Goal: Task Accomplishment & Management: Manage account settings

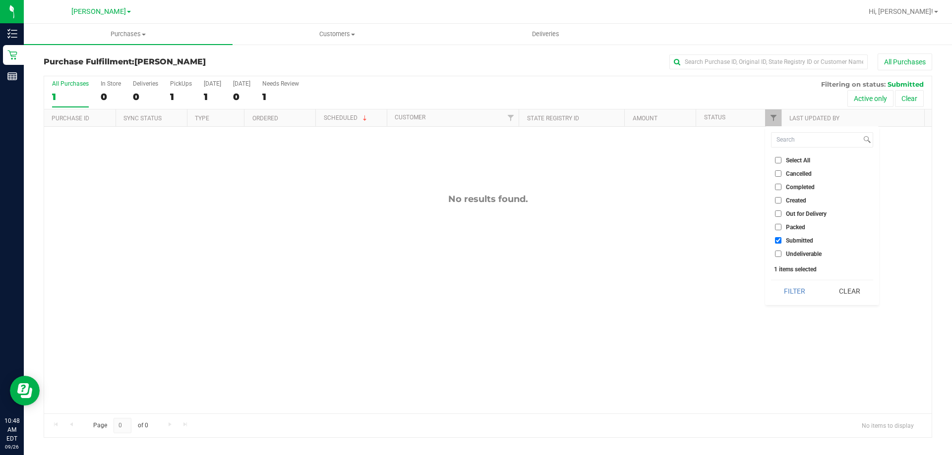
click at [800, 227] on span "Packed" at bounding box center [795, 228] width 19 height 6
click at [781, 227] on input "Packed" at bounding box center [778, 227] width 6 height 6
checkbox input "true"
click at [779, 241] on input "Submitted" at bounding box center [778, 240] width 6 height 6
checkbox input "false"
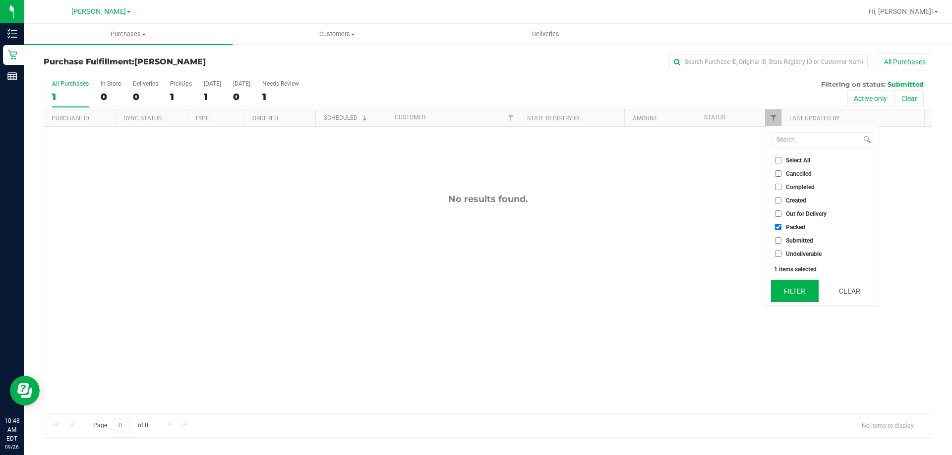
click at [799, 296] on button "Filter" at bounding box center [795, 292] width 48 height 22
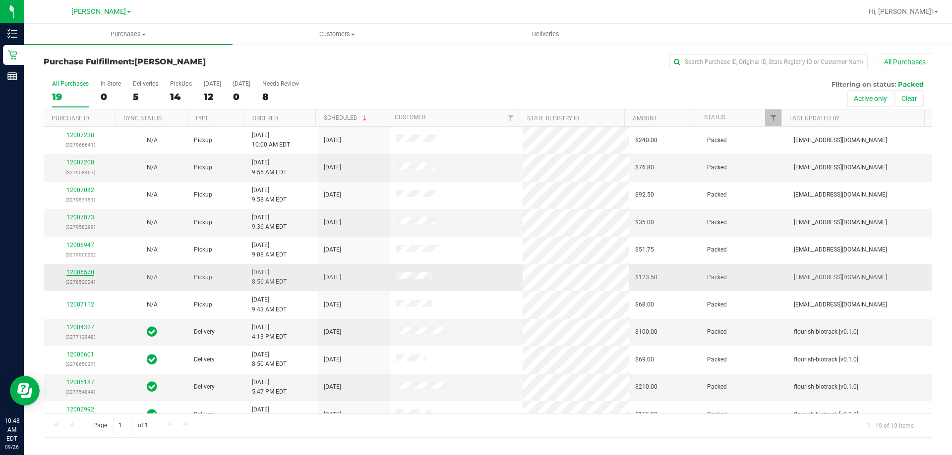
click at [87, 274] on link "12006570" at bounding box center [80, 272] width 28 height 7
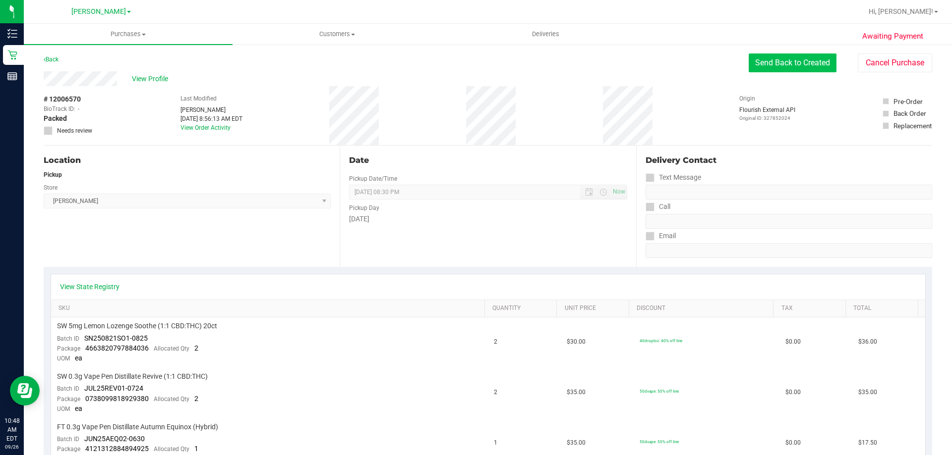
drag, startPoint x: 756, startPoint y: 51, endPoint x: 769, endPoint y: 59, distance: 15.8
click at [774, 59] on button "Send Back to Created" at bounding box center [792, 63] width 88 height 19
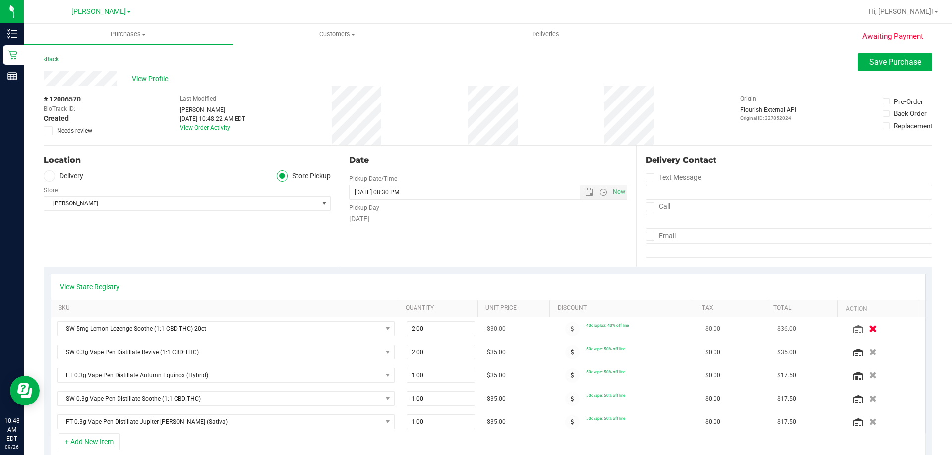
click at [868, 331] on icon "button" at bounding box center [872, 329] width 8 height 7
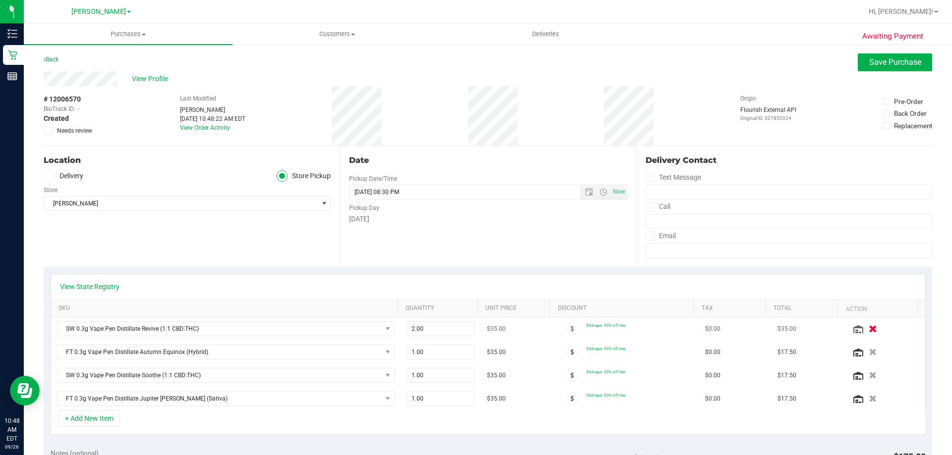
click at [864, 326] on button "button" at bounding box center [872, 329] width 17 height 10
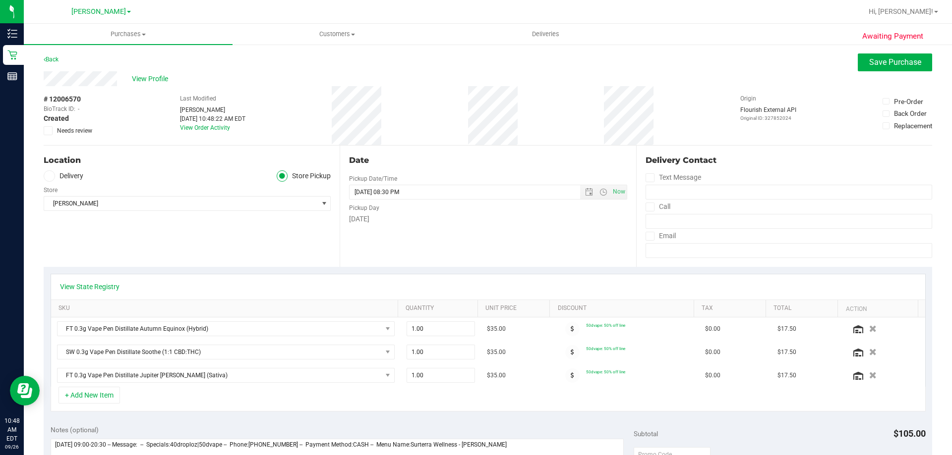
click at [865, 326] on button "button" at bounding box center [872, 328] width 15 height 9
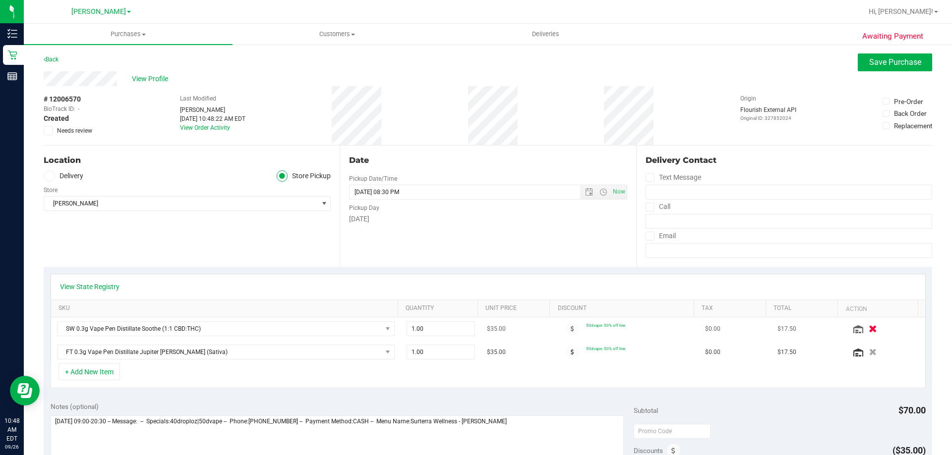
click at [864, 327] on button "button" at bounding box center [872, 329] width 17 height 10
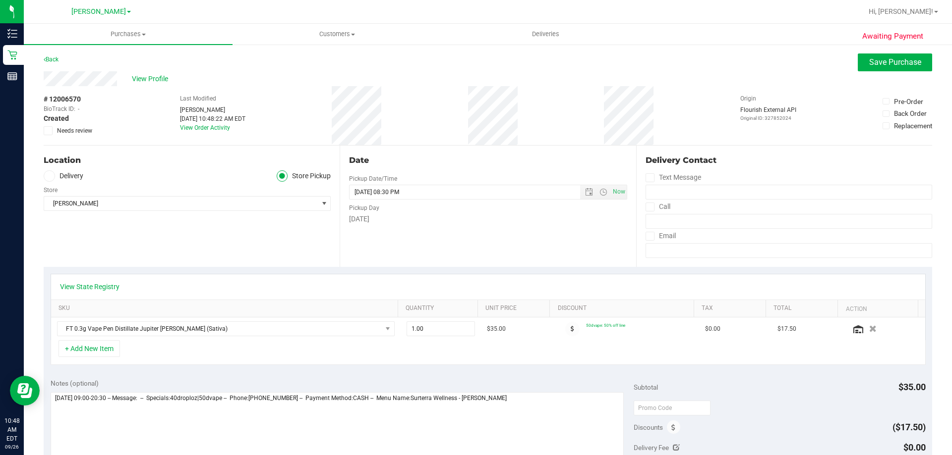
click at [865, 327] on button "button" at bounding box center [872, 328] width 15 height 9
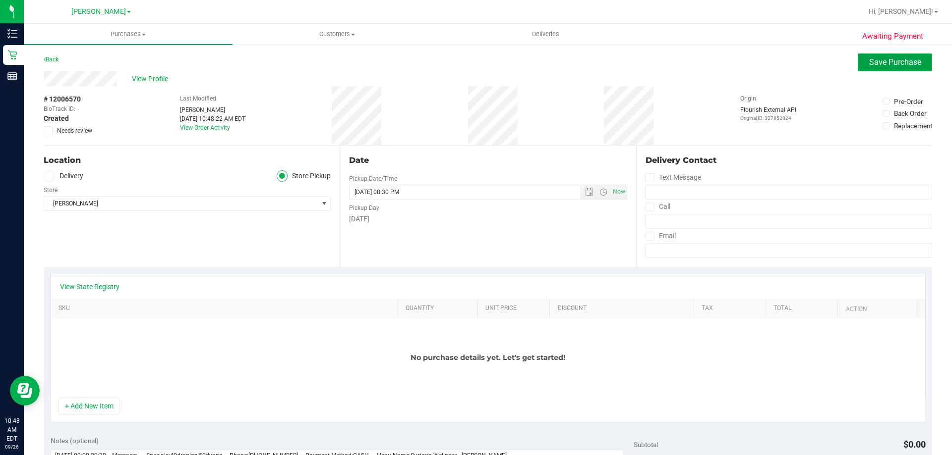
click at [897, 71] on button "Save Purchase" at bounding box center [894, 63] width 74 height 18
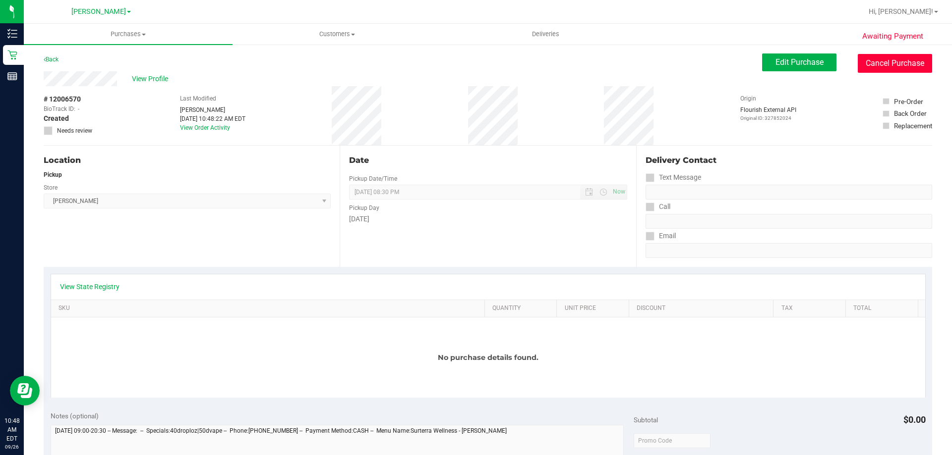
click at [894, 61] on button "Cancel Purchase" at bounding box center [894, 63] width 74 height 19
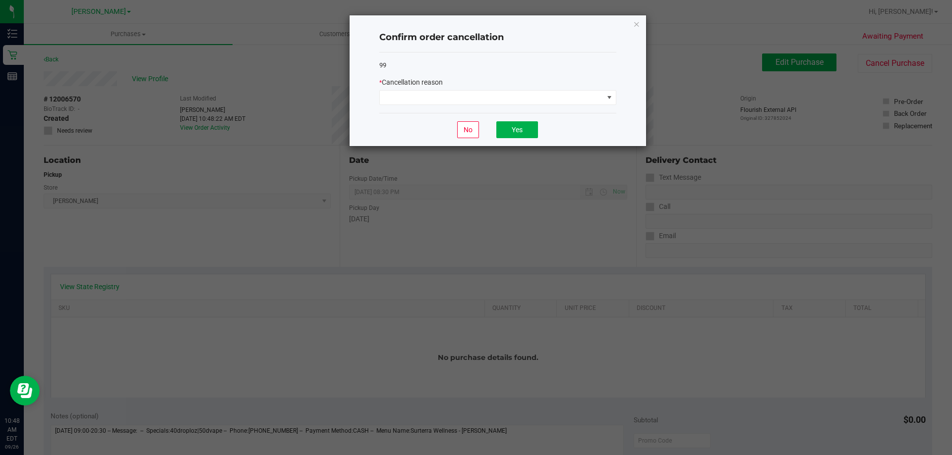
click at [566, 106] on div "99 * Cancellation reason" at bounding box center [497, 83] width 237 height 61
click at [529, 106] on div "99 * Cancellation reason" at bounding box center [497, 83] width 237 height 61
click at [529, 95] on span at bounding box center [492, 98] width 224 height 14
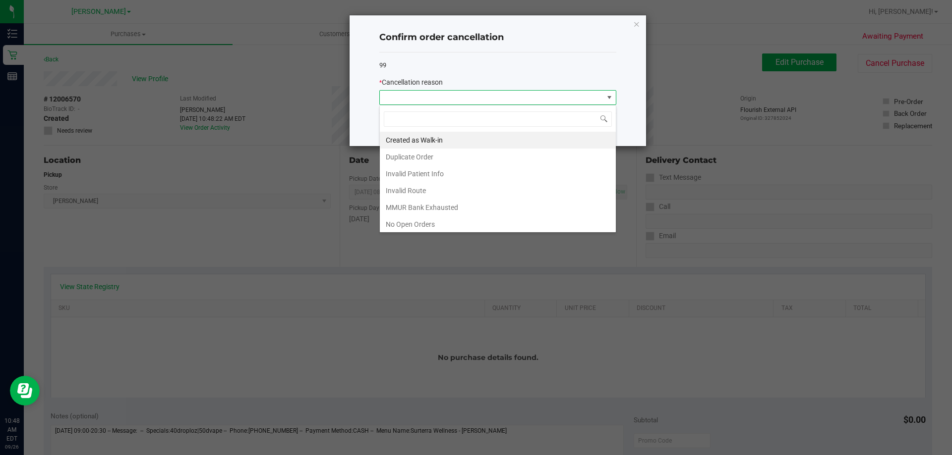
scroll to position [69, 0]
click at [478, 192] on li "Other" at bounding box center [498, 188] width 236 height 17
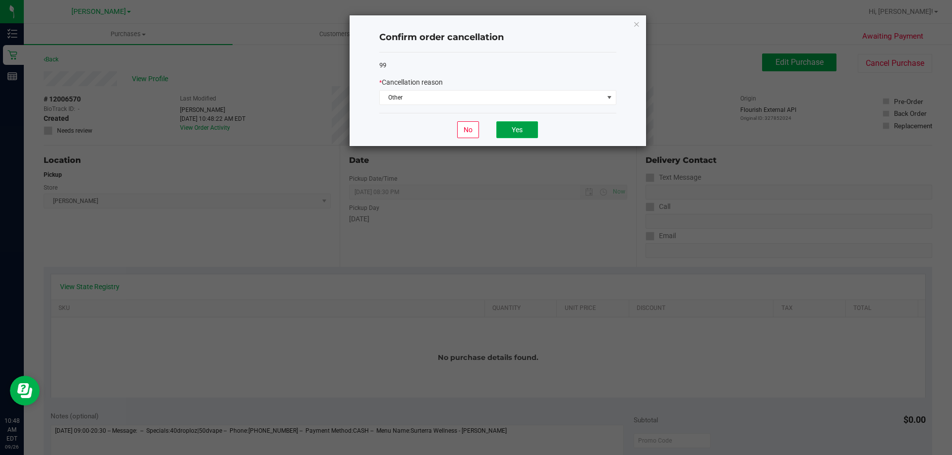
click at [523, 133] on button "Yes" at bounding box center [517, 129] width 42 height 17
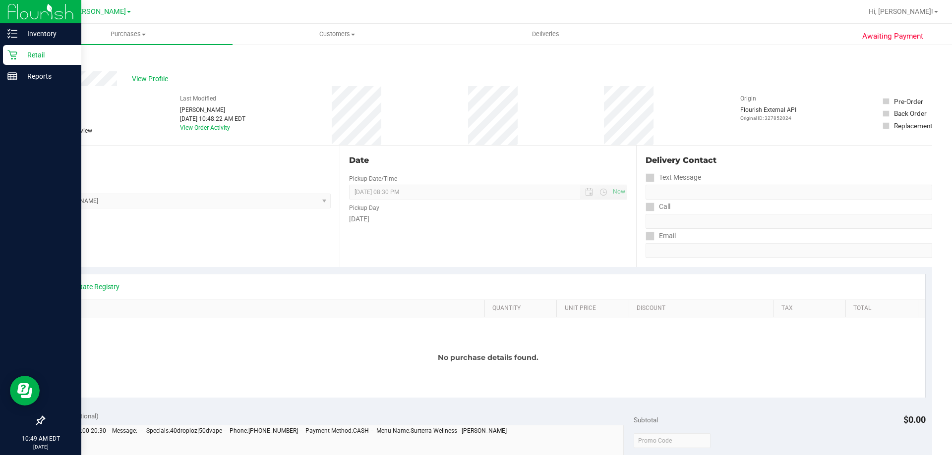
click at [21, 51] on p "Retail" at bounding box center [46, 55] width 59 height 12
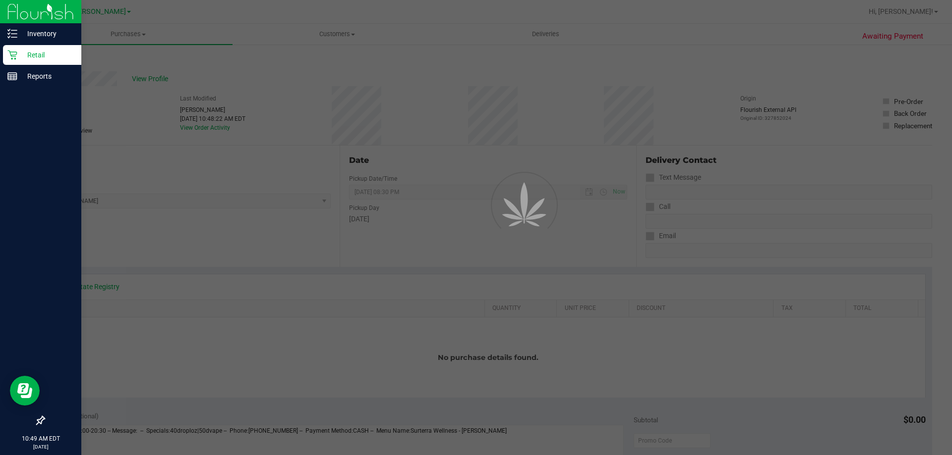
click at [10, 61] on div "Retail" at bounding box center [42, 55] width 78 height 20
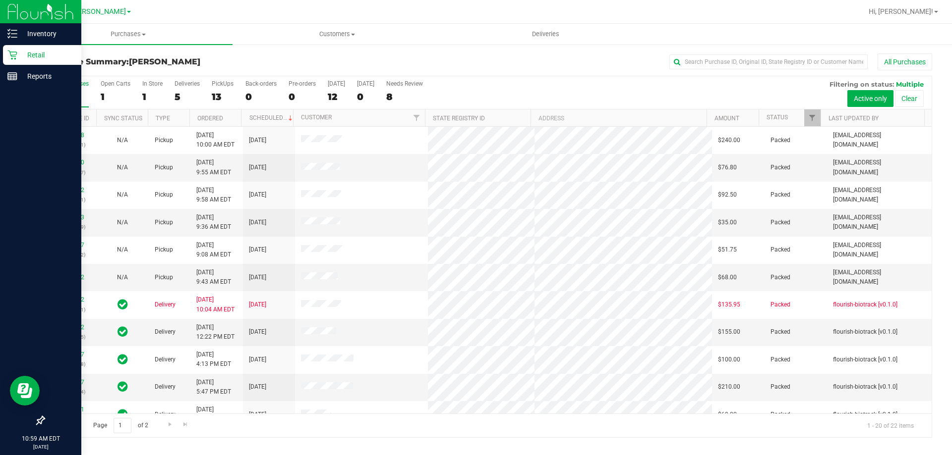
click at [35, 54] on p "Retail" at bounding box center [46, 55] width 59 height 12
click at [36, 36] on p "Inventory" at bounding box center [46, 34] width 59 height 12
